Goal: Information Seeking & Learning: Learn about a topic

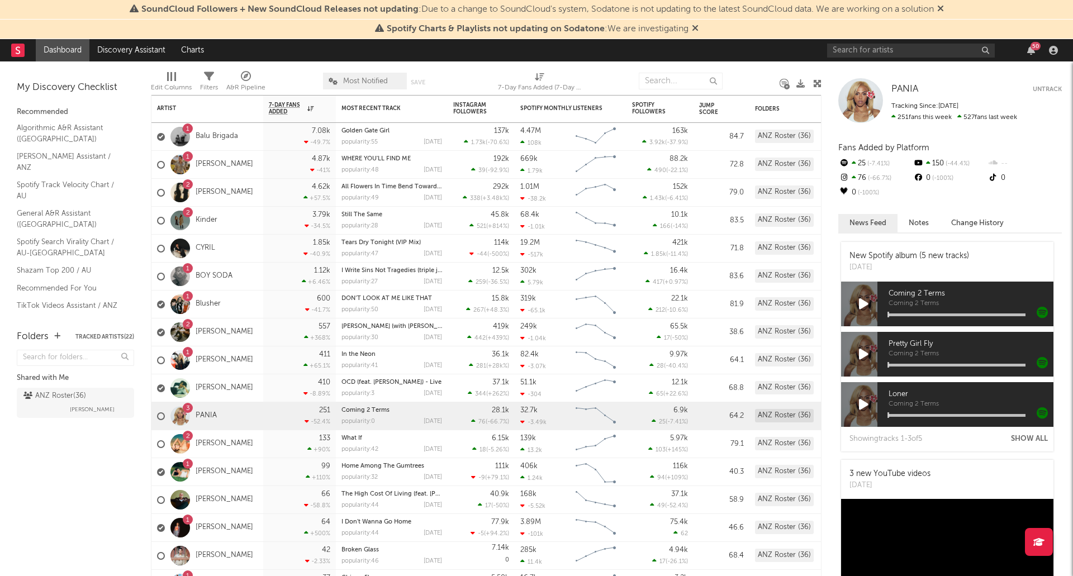
click at [535, 11] on icon at bounding box center [940, 8] width 7 height 9
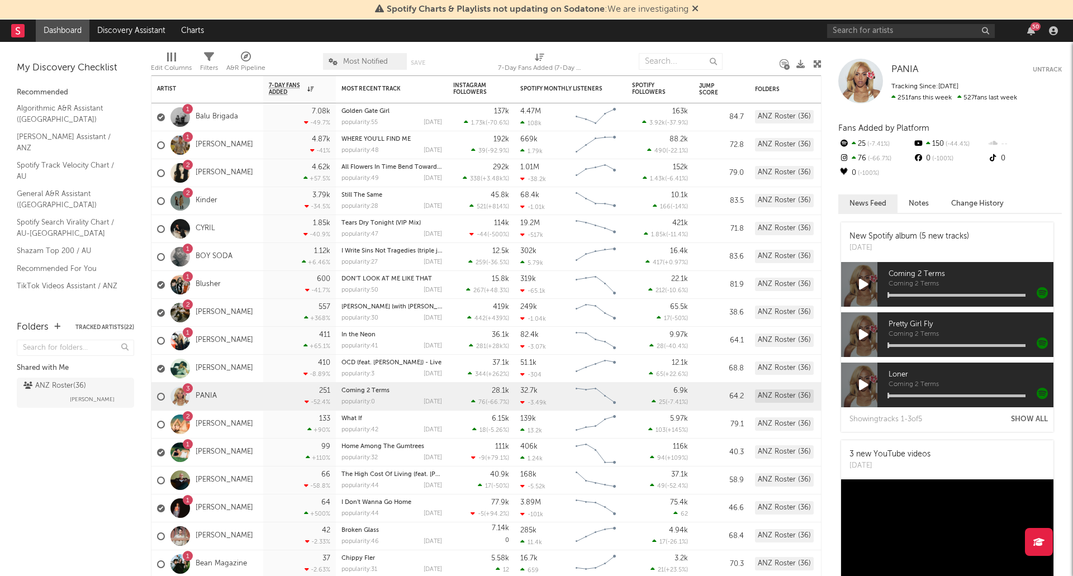
click at [535, 12] on icon at bounding box center [695, 8] width 7 height 9
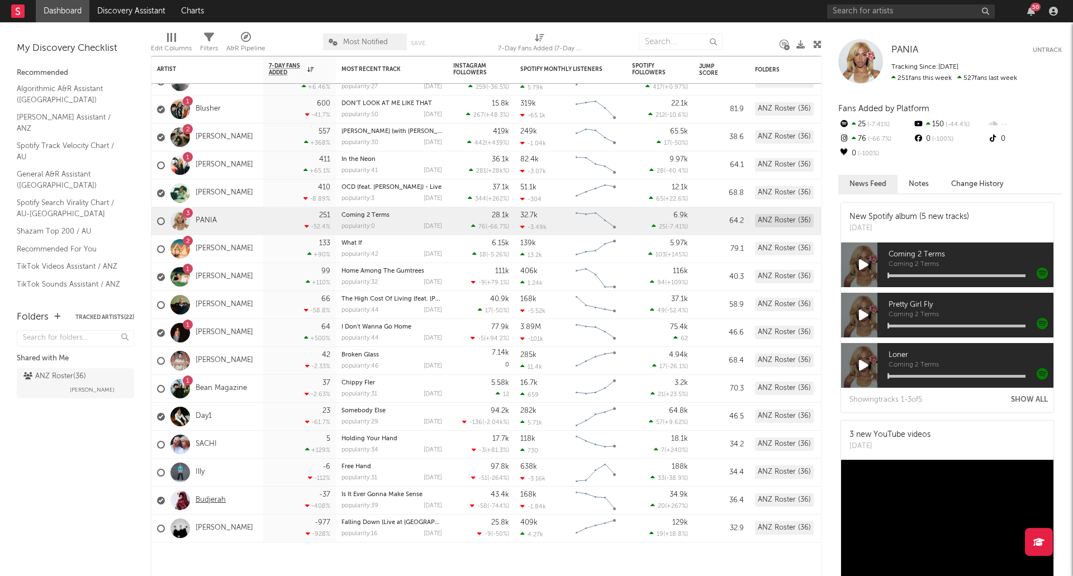
click at [210, 502] on link "Budjerah" at bounding box center [211, 501] width 30 height 10
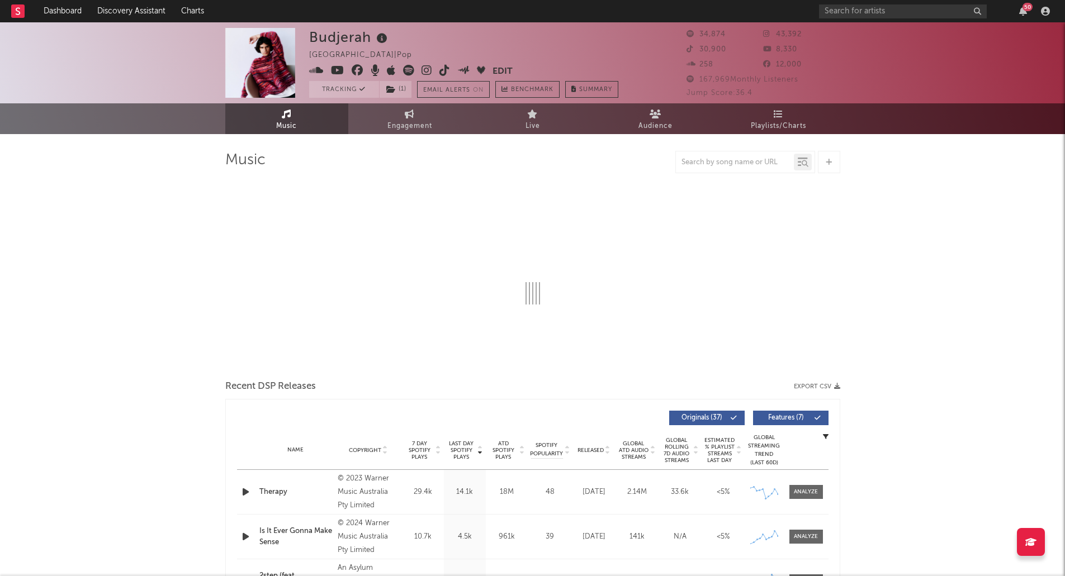
select select "6m"
